Goal: Information Seeking & Learning: Find specific fact

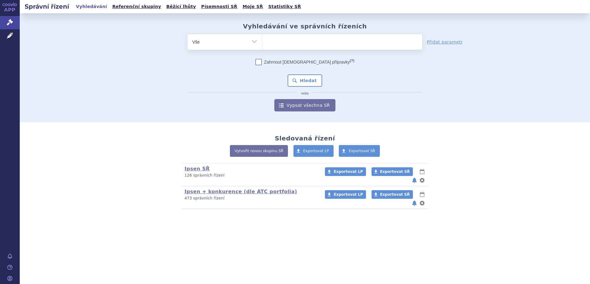
click at [284, 43] on ul at bounding box center [342, 40] width 160 height 13
click at [262, 43] on select at bounding box center [262, 41] width 0 height 15
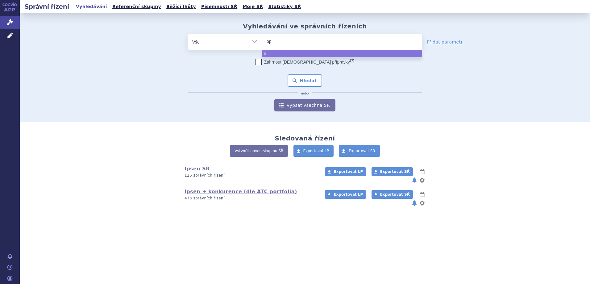
type input "opd"
type input "opdiv"
type input "opdivo"
select select "opdivo"
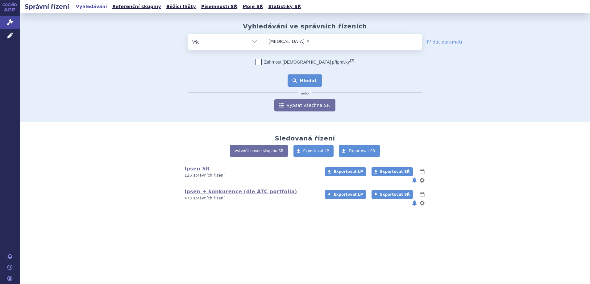
click at [306, 83] on button "Hledat" at bounding box center [305, 80] width 35 height 12
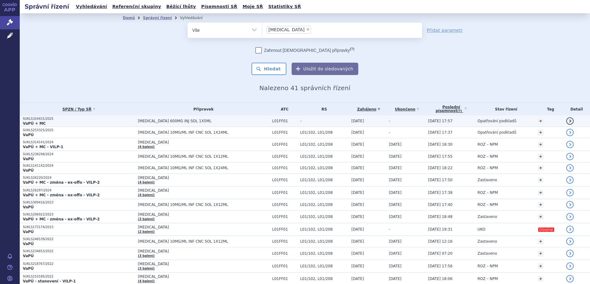
click at [176, 121] on span "[MEDICAL_DATA] 600MG INJ SOL 1X5ML" at bounding box center [203, 121] width 131 height 4
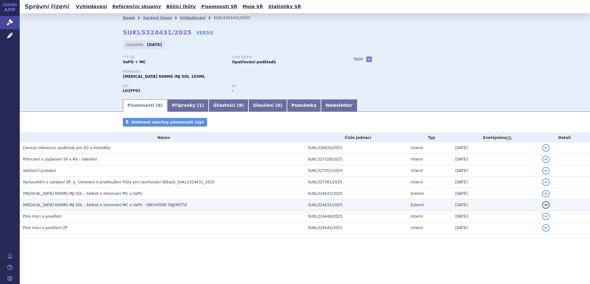
click at [86, 205] on span "[MEDICAL_DATA] 600MG INJ SOL - žádost o stanovení MC a VaPU - OBCHODNÍ TAJEMSTVÍ" at bounding box center [105, 205] width 164 height 4
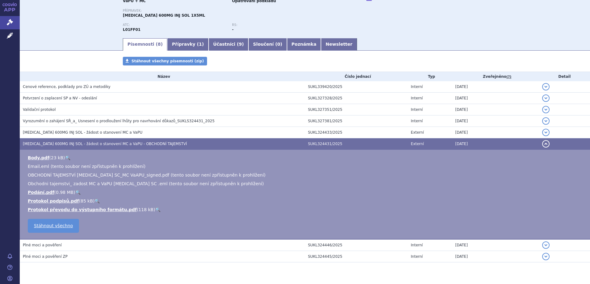
scroll to position [62, 0]
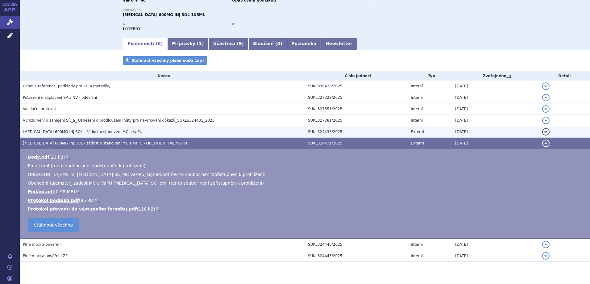
click at [99, 132] on span "[MEDICAL_DATA] 600MG INJ SOL - žádost o stanovení MC a VaPU" at bounding box center [82, 132] width 119 height 4
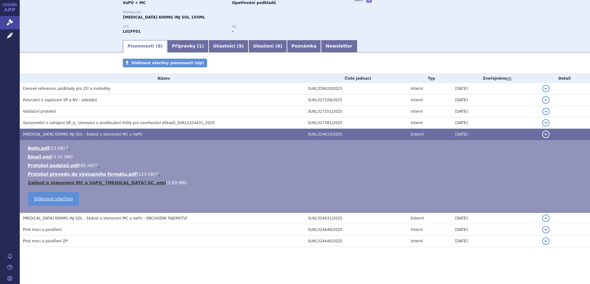
click at [46, 182] on link "Zadost o stanoveni MC a VaPU_ [MEDICAL_DATA] SC .eml" at bounding box center [97, 182] width 138 height 5
click at [377, 34] on div "Typ SŘ: VaPÚ + MC Stav řízení: Opatřování podkladů Přípravek: [MEDICAL_DATA] 60…" at bounding box center [305, 17] width 364 height 43
click at [349, 36] on div "Typ SŘ: VaPÚ + MC Stav řízení: Opatřování podkladů Přípravek: [MEDICAL_DATA] 60…" at bounding box center [305, 17] width 364 height 43
